Goal: Transaction & Acquisition: Purchase product/service

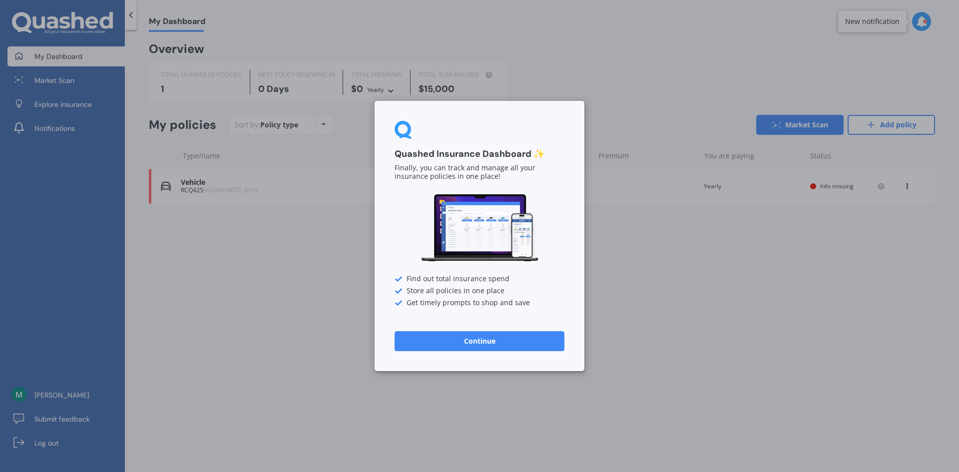
click at [456, 345] on button "Continue" at bounding box center [480, 341] width 170 height 20
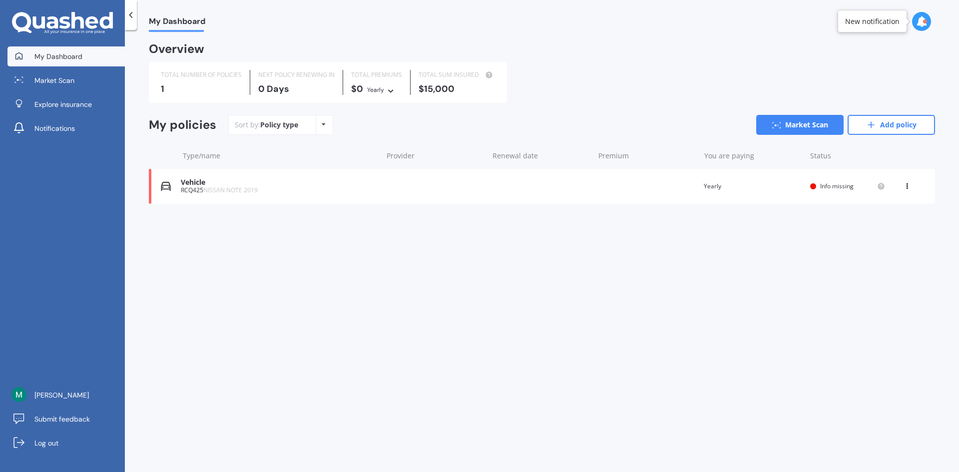
click at [838, 186] on span "Info missing" at bounding box center [836, 186] width 33 height 8
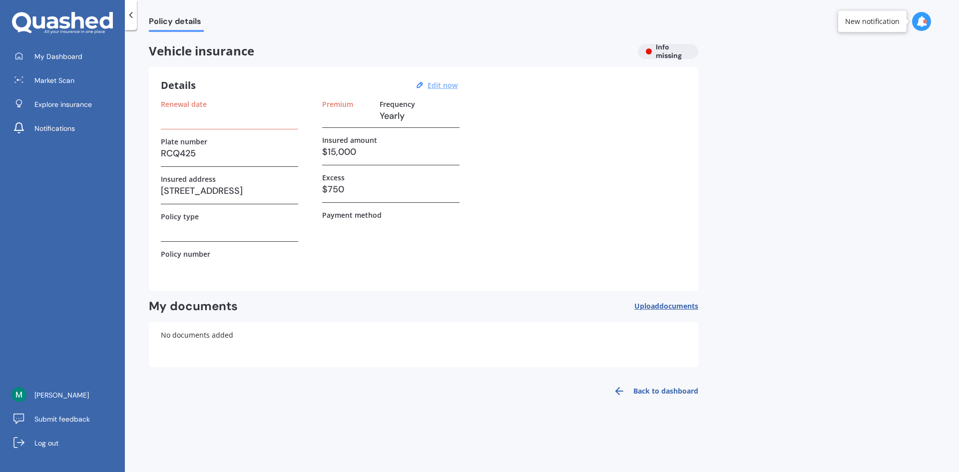
click at [448, 87] on u "Edit now" at bounding box center [443, 84] width 30 height 9
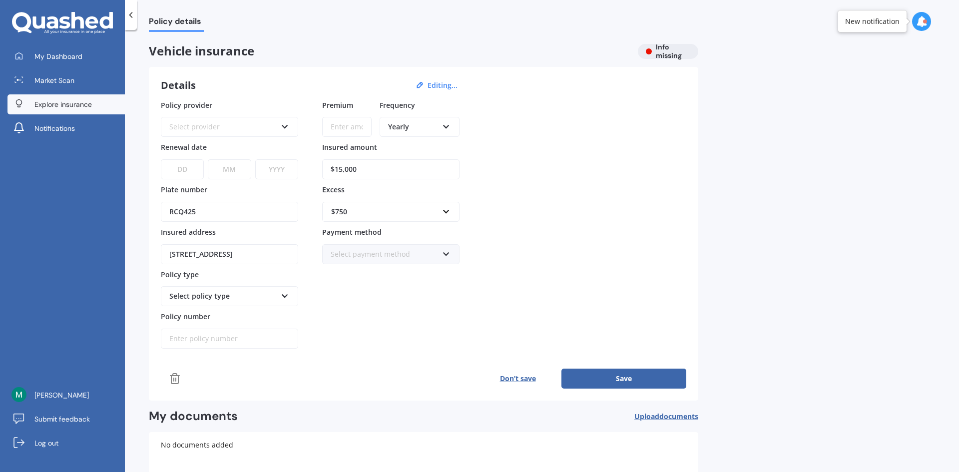
click at [56, 106] on span "Explore insurance" at bounding box center [62, 104] width 57 height 10
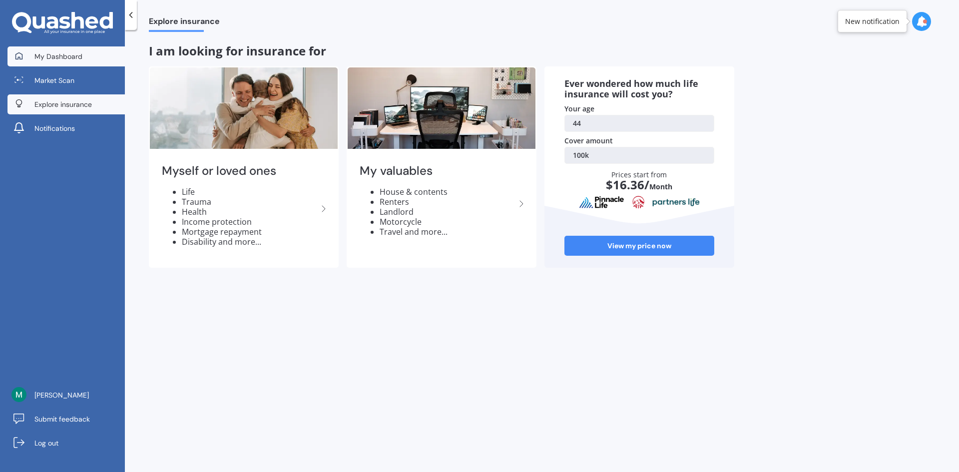
click at [56, 55] on span "My Dashboard" at bounding box center [58, 56] width 48 height 10
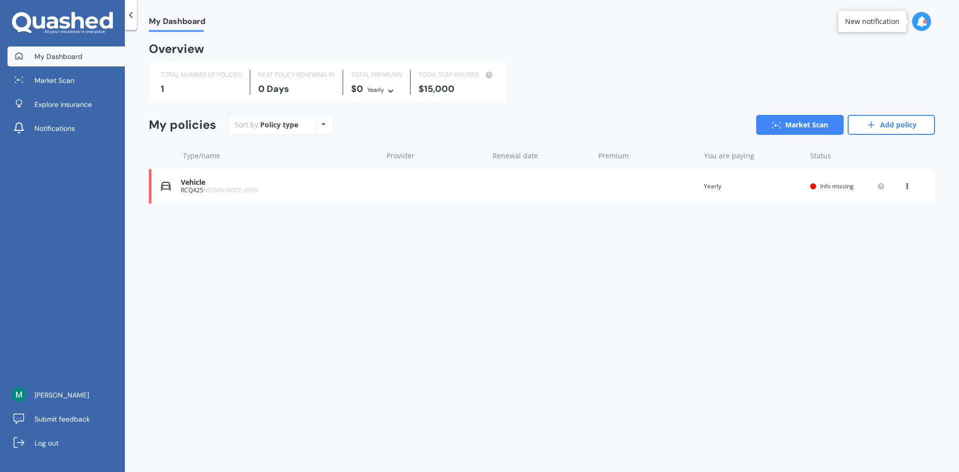
click at [906, 186] on icon at bounding box center [907, 184] width 7 height 6
click at [195, 180] on div "Vehicle" at bounding box center [279, 182] width 196 height 8
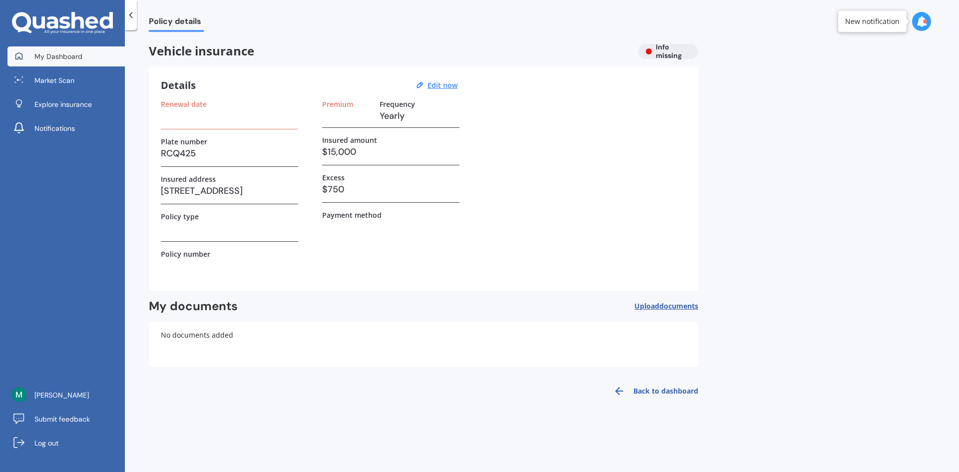
click at [60, 55] on span "My Dashboard" at bounding box center [58, 56] width 48 height 10
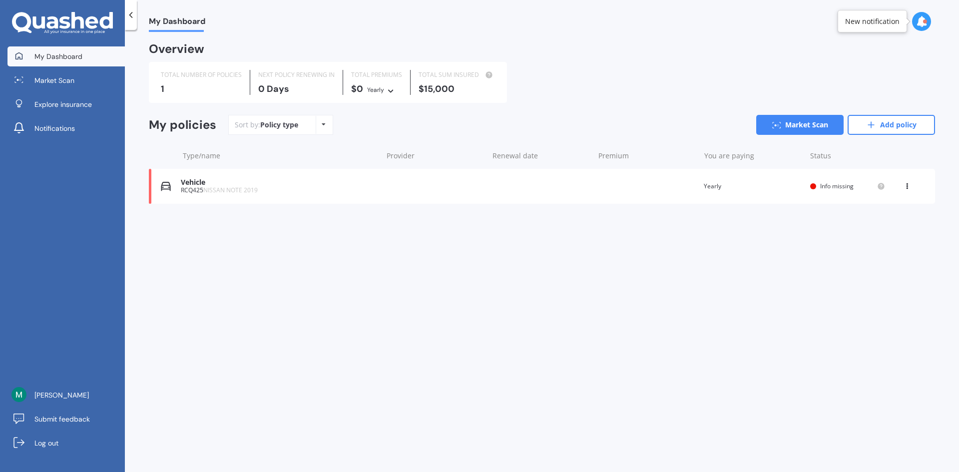
click at [383, 93] on div "Yearly" at bounding box center [375, 90] width 17 height 10
click at [387, 91] on icon at bounding box center [390, 89] width 7 height 6
click at [560, 111] on div "Overview TOTAL NUMBER OF POLICIES 1 NEXT POLICY RENEWING [DATE] TOTAL PREMIUMS …" at bounding box center [542, 136] width 786 height 184
click at [330, 126] on div "Sort by: Policy type Policy type Alphabetical Date added Renewing next" at bounding box center [280, 125] width 105 height 20
click at [319, 124] on div "Policy type Alphabetical Date added Renewing next" at bounding box center [323, 125] width 15 height 18
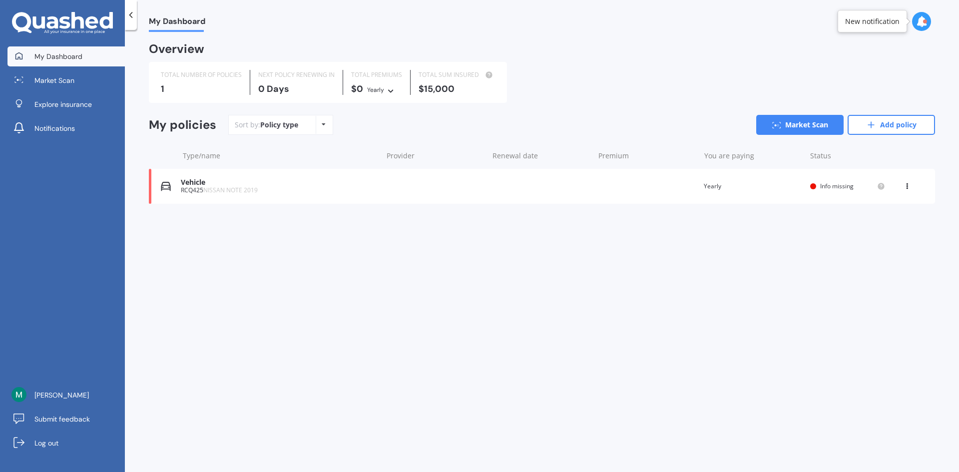
click at [398, 120] on div "Sort by: Policy type Policy type Alphabetical Date added Renewing next Market S…" at bounding box center [581, 125] width 707 height 20
click at [59, 397] on span "[PERSON_NAME]" at bounding box center [61, 395] width 54 height 10
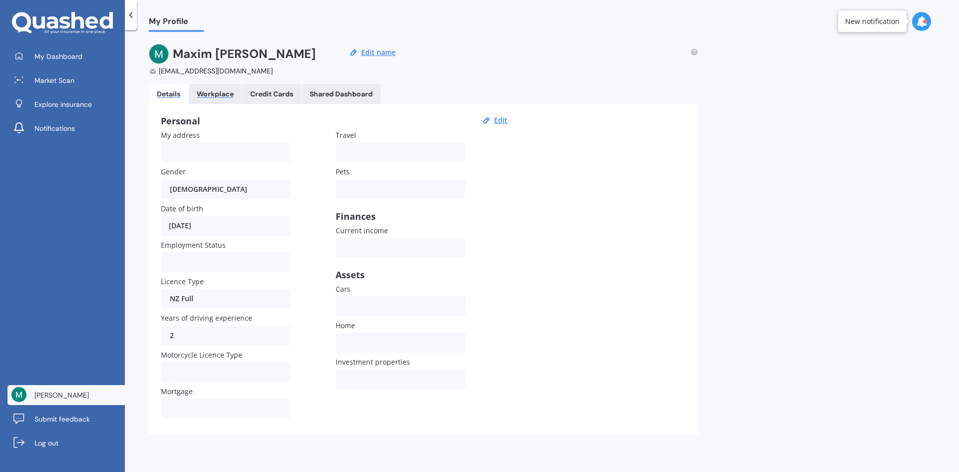
click at [228, 93] on div "Workplace" at bounding box center [215, 94] width 37 height 8
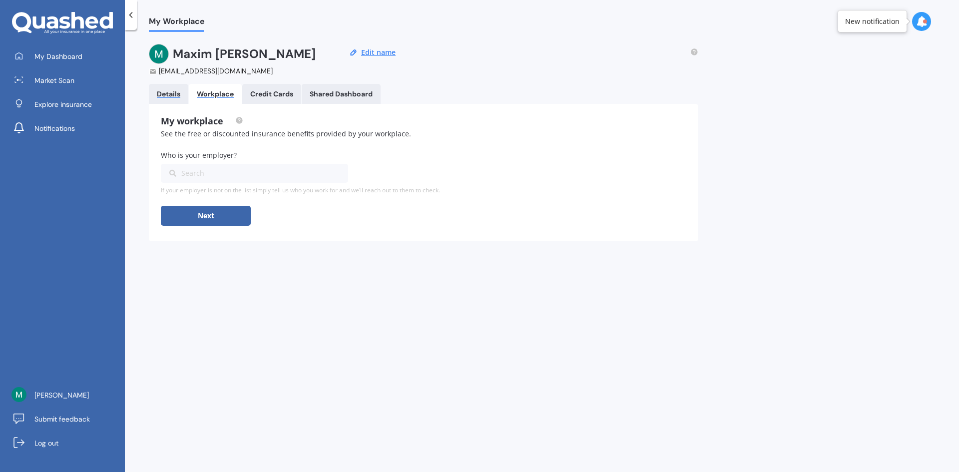
click at [167, 95] on div "Details" at bounding box center [168, 94] width 23 height 8
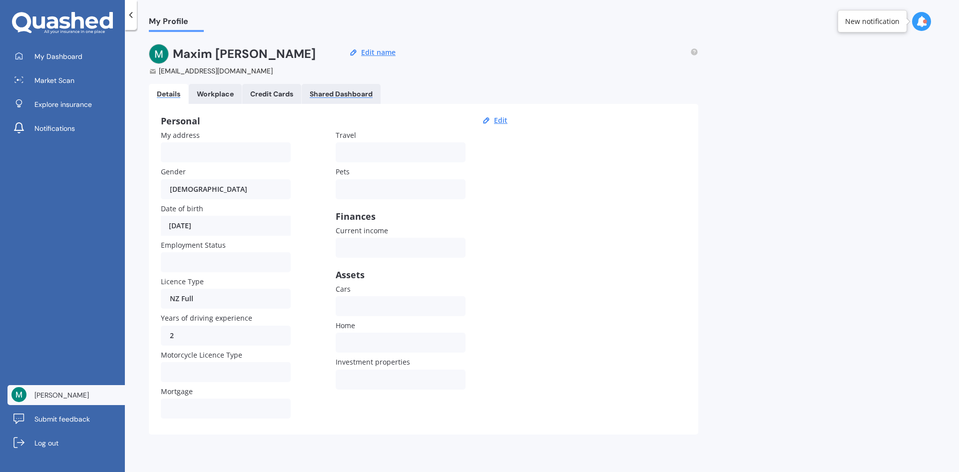
click at [350, 95] on div "Shared Dashboard" at bounding box center [341, 94] width 63 height 8
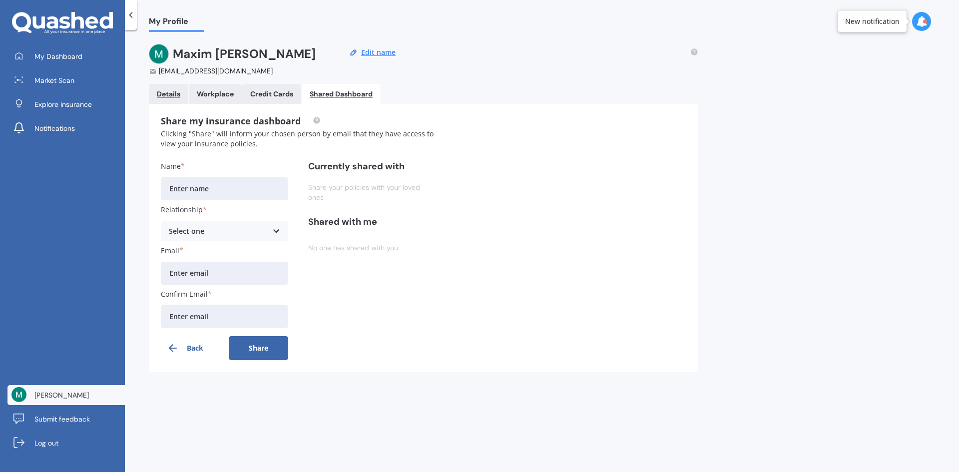
click at [176, 93] on div "Details" at bounding box center [168, 94] width 23 height 8
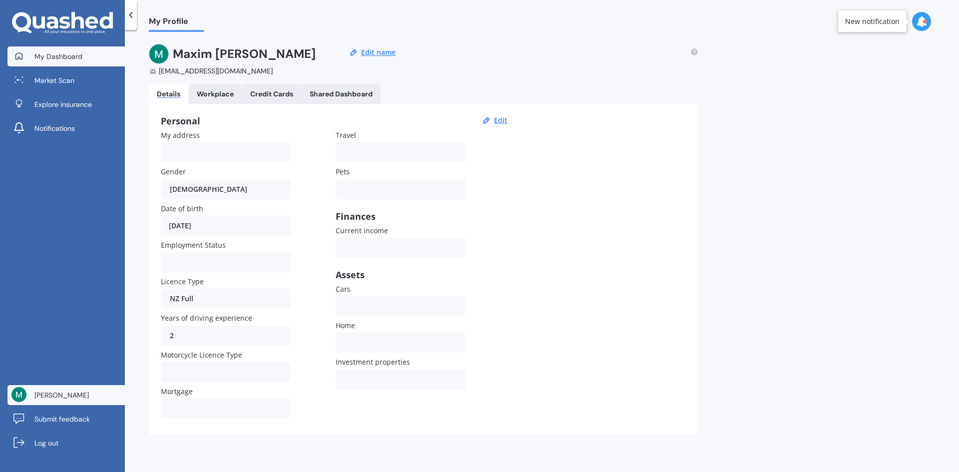
click at [79, 56] on span "My Dashboard" at bounding box center [58, 56] width 48 height 10
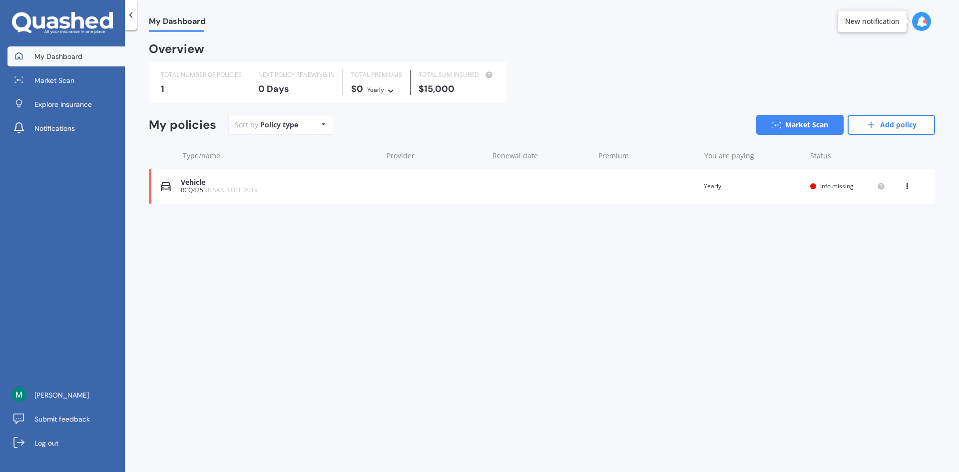
click at [860, 20] on div "New notification" at bounding box center [872, 21] width 54 height 10
click at [921, 21] on icon at bounding box center [921, 21] width 11 height 11
click at [824, 62] on b "Market Scan" at bounding box center [822, 64] width 40 height 7
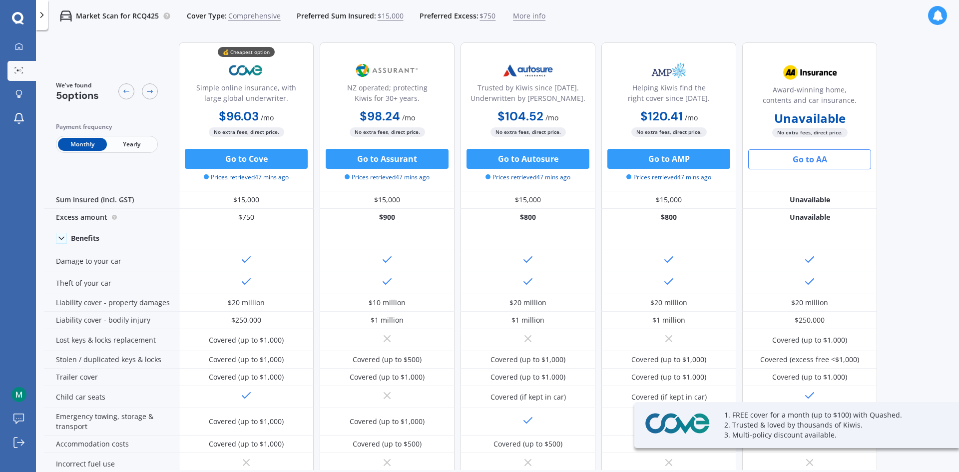
click at [812, 158] on button "Go to AA" at bounding box center [809, 159] width 123 height 20
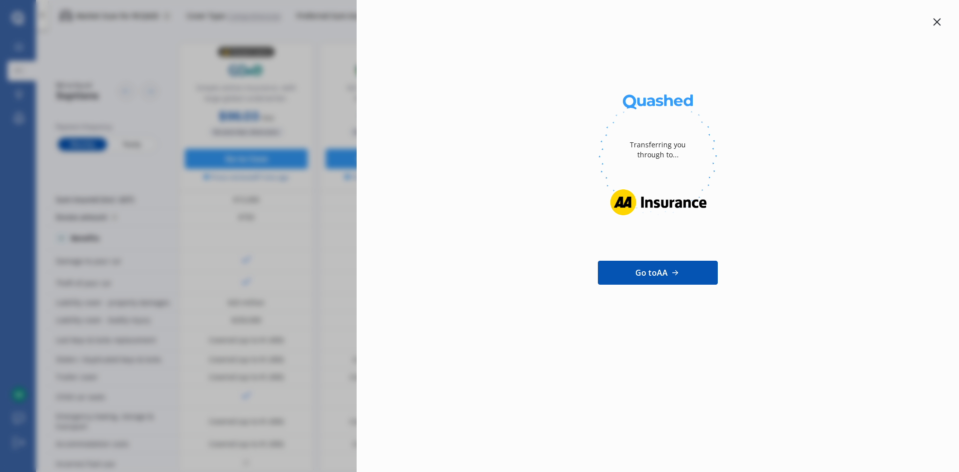
click at [940, 21] on icon at bounding box center [937, 22] width 8 height 8
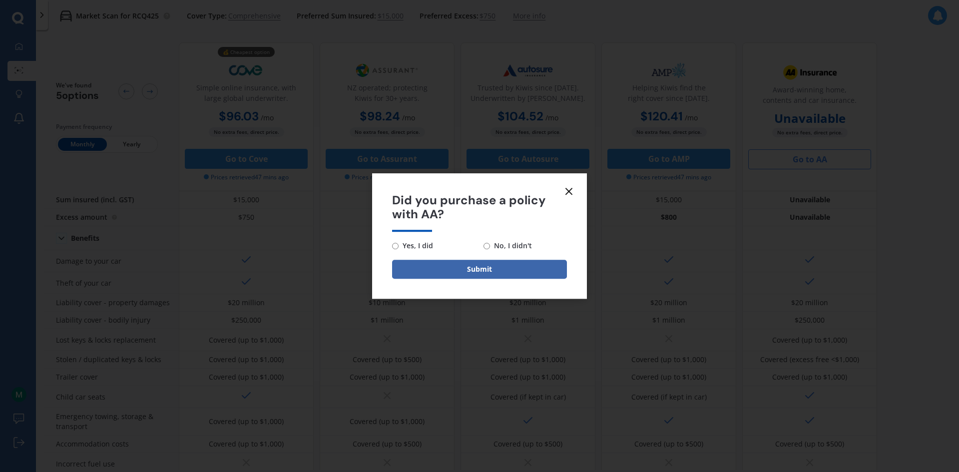
click at [488, 245] on input "No, I didn't" at bounding box center [487, 246] width 6 height 6
radio input "true"
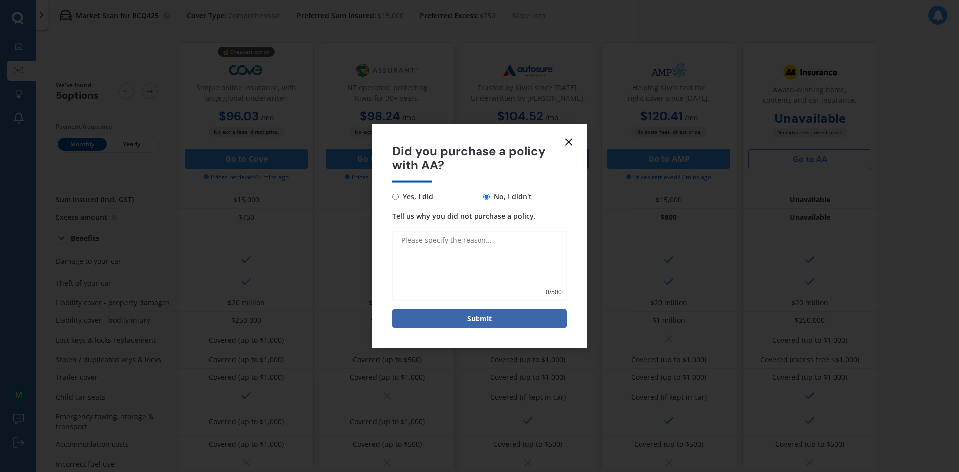
click at [569, 143] on icon at bounding box center [569, 142] width 12 height 12
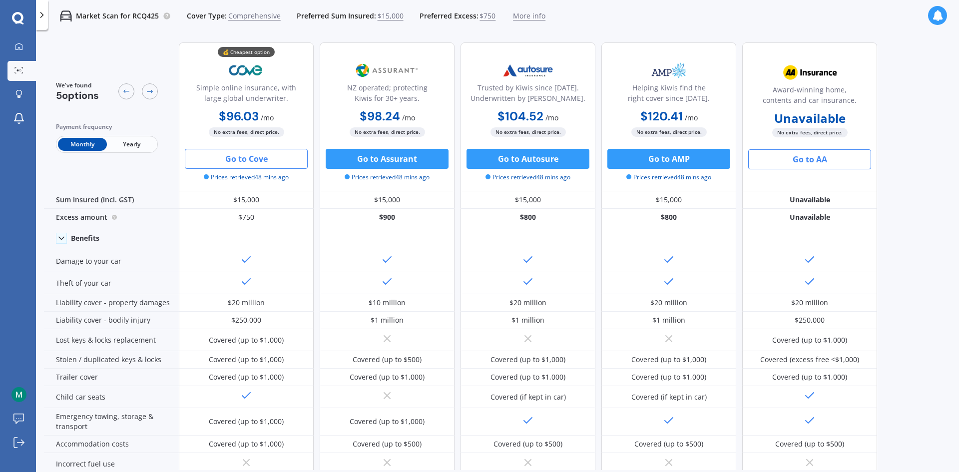
click at [249, 159] on button "Go to Cove" at bounding box center [246, 159] width 123 height 20
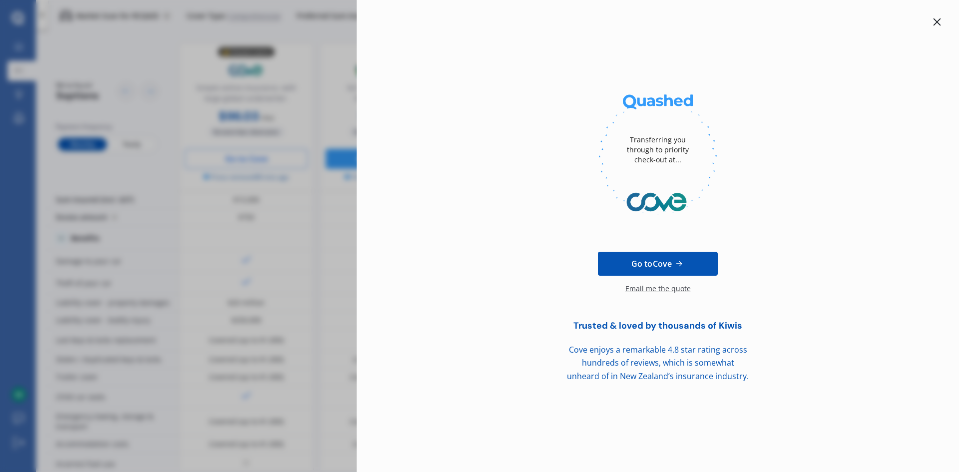
click at [933, 19] on icon at bounding box center [937, 22] width 8 height 8
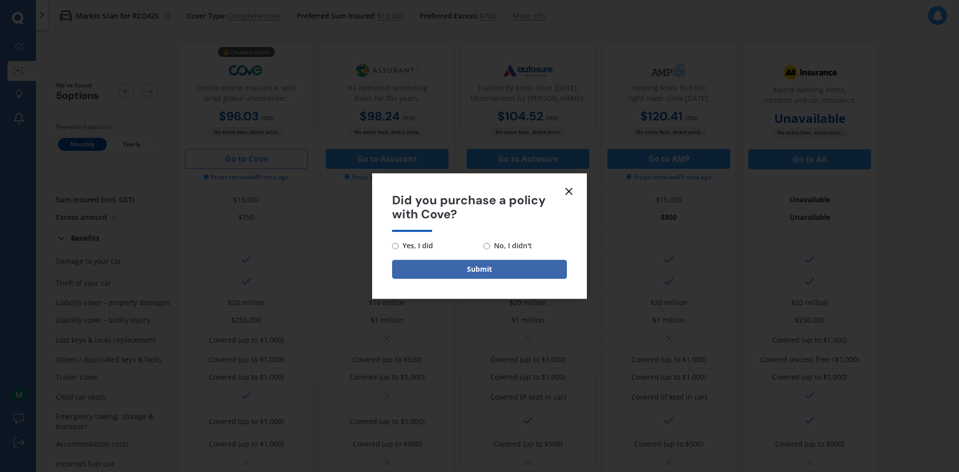
click at [488, 245] on input "No, I didn't" at bounding box center [487, 246] width 6 height 6
radio input "true"
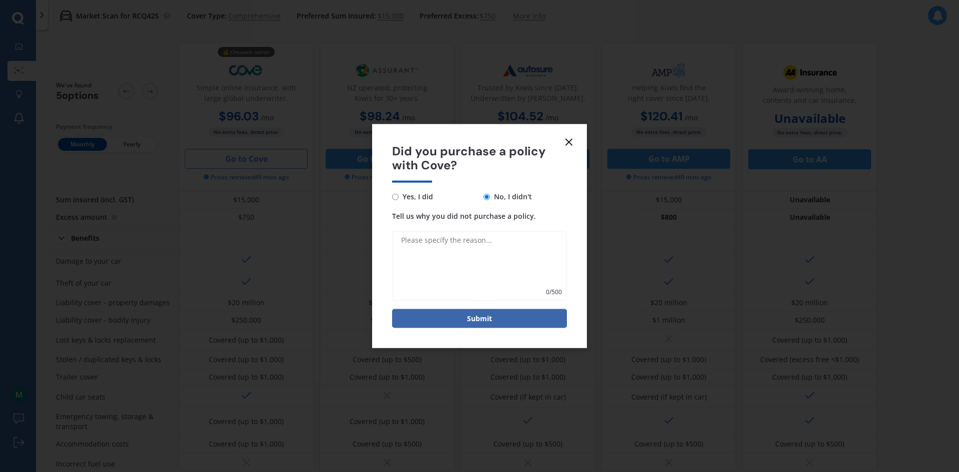
click at [568, 140] on line at bounding box center [569, 142] width 6 height 6
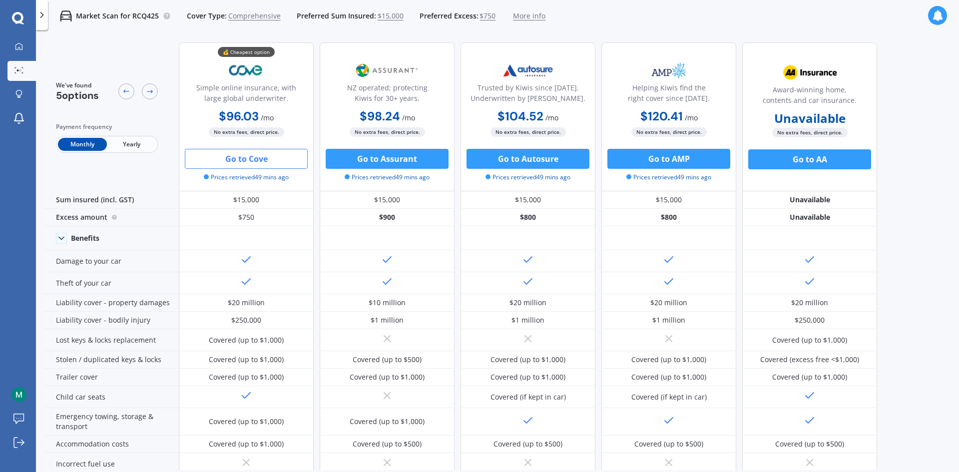
click at [533, 16] on span "More info" at bounding box center [529, 16] width 32 height 10
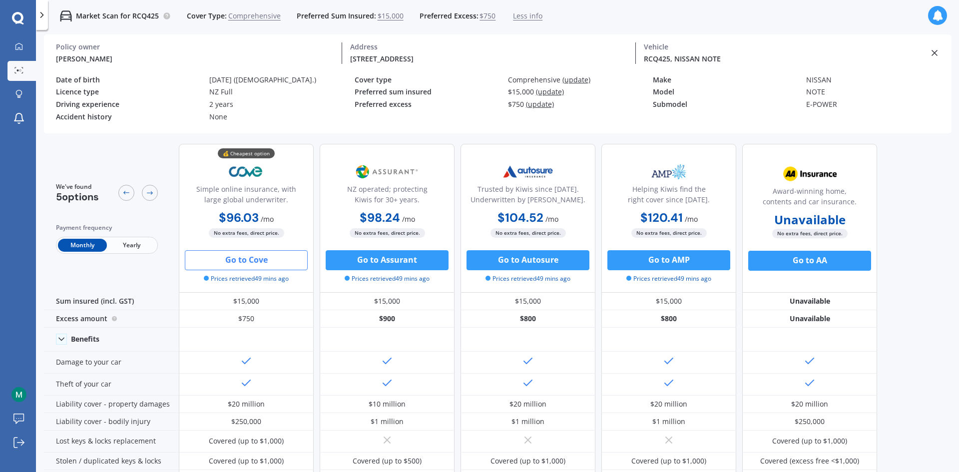
click at [387, 62] on div "[STREET_ADDRESS]" at bounding box center [489, 58] width 278 height 10
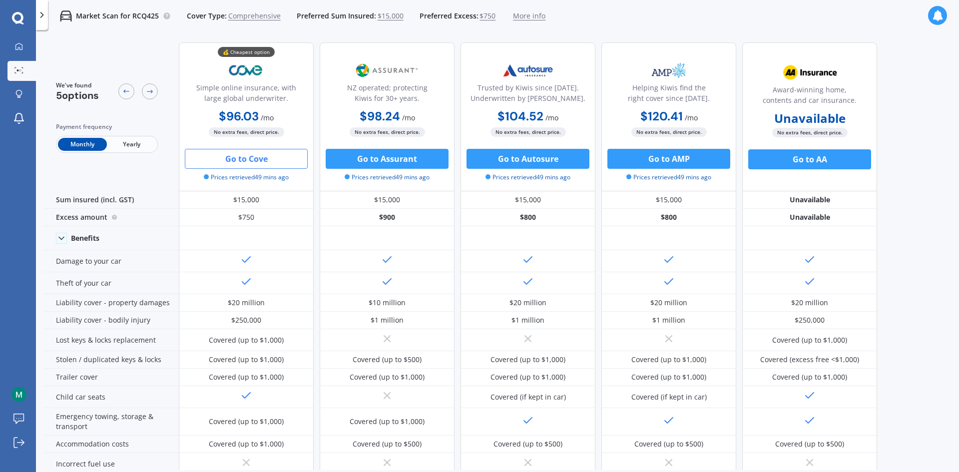
click at [523, 17] on span "More info" at bounding box center [529, 16] width 32 height 10
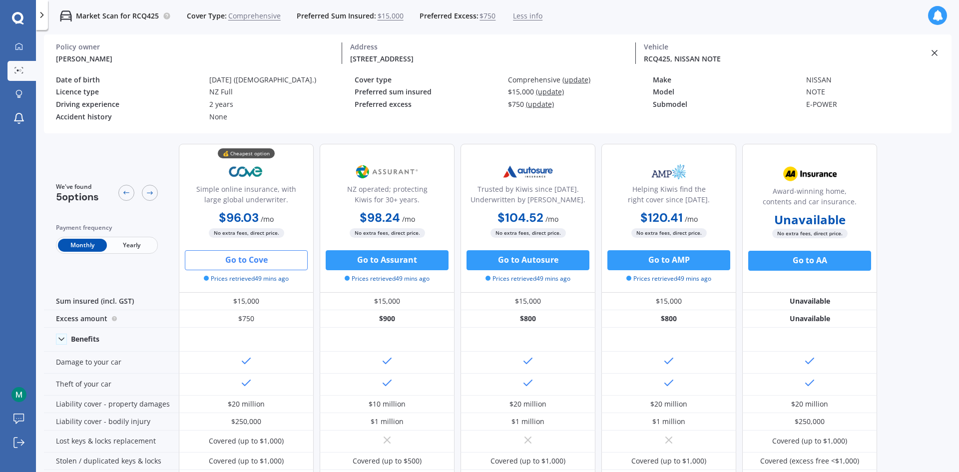
click at [938, 51] on icon at bounding box center [935, 53] width 10 height 10
